Goal: Task Accomplishment & Management: Manage account settings

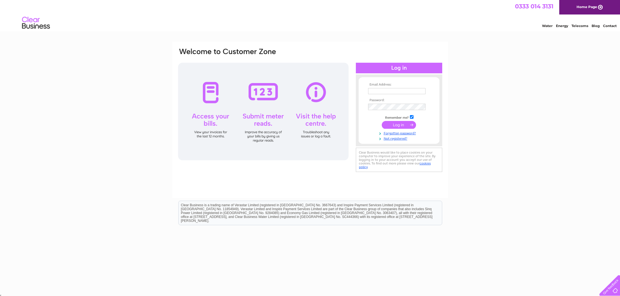
click at [523, 121] on div "Email Address: Password:" at bounding box center [310, 167] width 620 height 251
click at [373, 91] on input "text" at bounding box center [396, 91] width 57 height 6
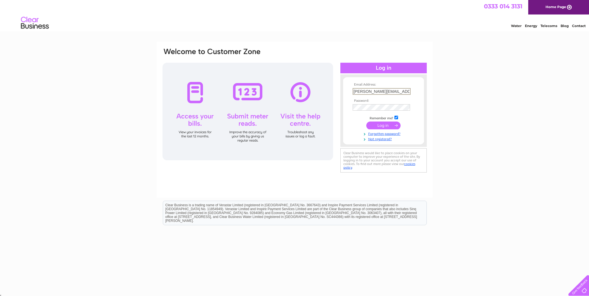
type input "julie@carpetfactory.co.uk"
click at [553, 134] on div "Email Address: julie@carpetfactory.co.uk Password: Forgotten password?" at bounding box center [294, 167] width 589 height 251
click at [386, 126] on input "submit" at bounding box center [383, 125] width 34 height 8
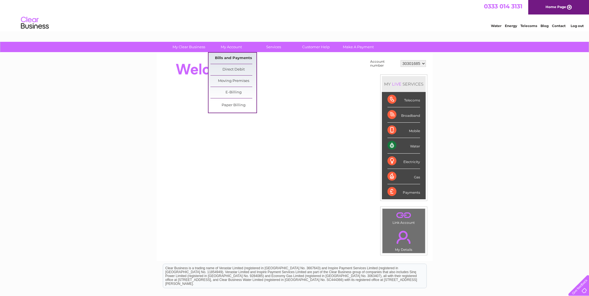
click at [238, 57] on link "Bills and Payments" at bounding box center [233, 58] width 46 height 11
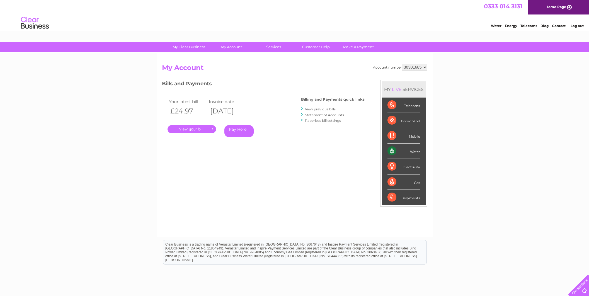
click at [184, 129] on link "." at bounding box center [191, 129] width 48 height 8
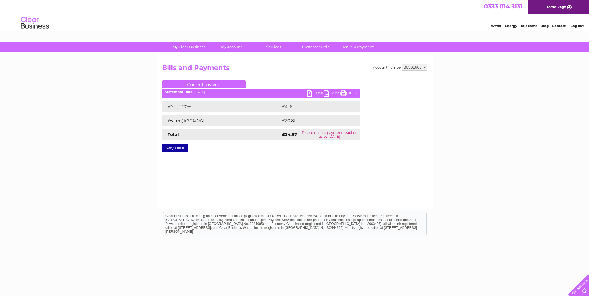
click at [310, 93] on link "PDF" at bounding box center [315, 94] width 17 height 8
